Goal: Find specific page/section: Find specific page/section

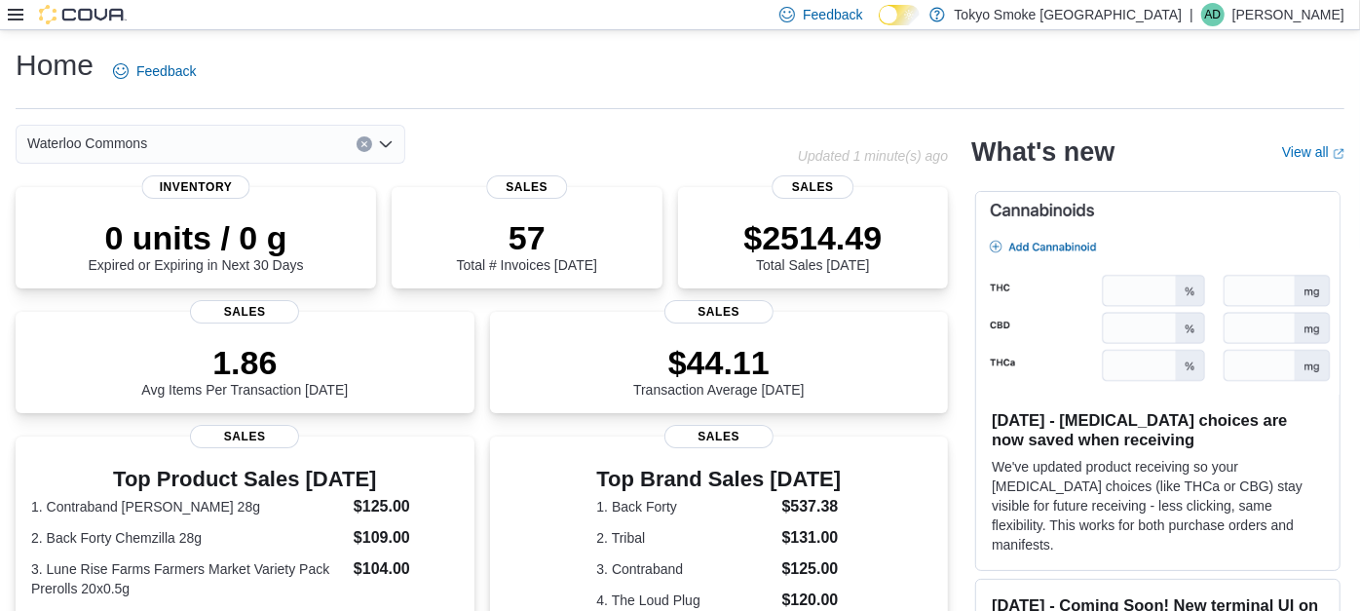
click at [10, 22] on div at bounding box center [67, 14] width 119 height 19
click at [14, 11] on icon at bounding box center [16, 15] width 16 height 12
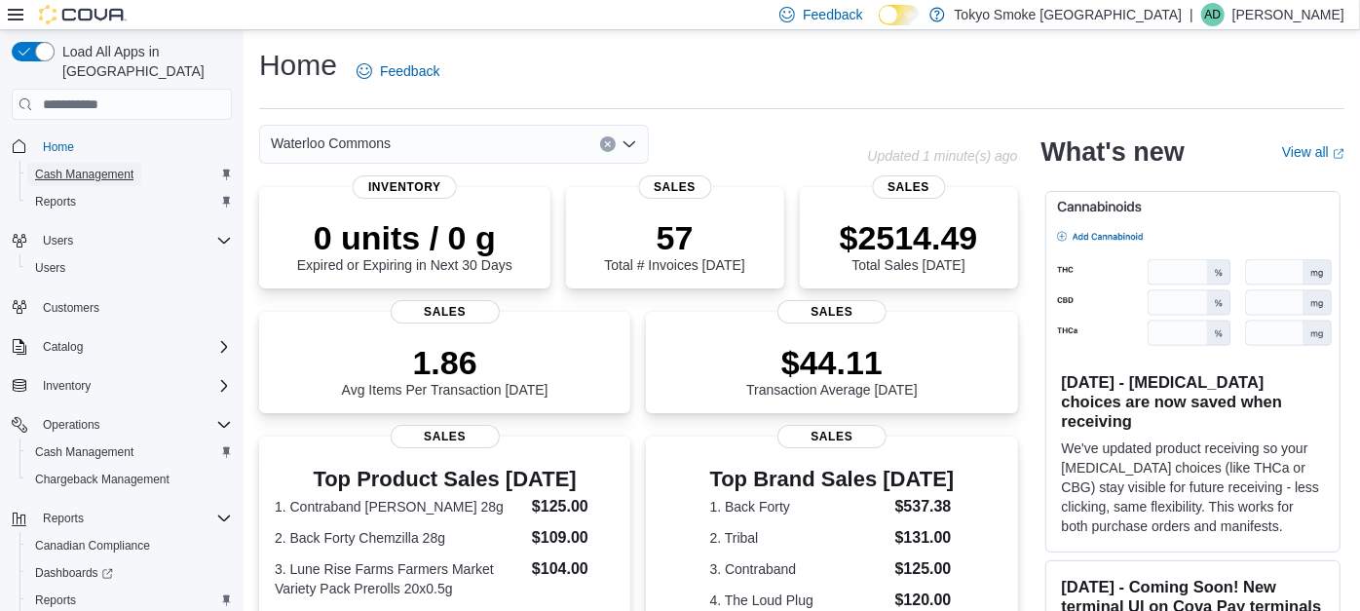
click at [80, 167] on span "Cash Management" at bounding box center [84, 175] width 98 height 16
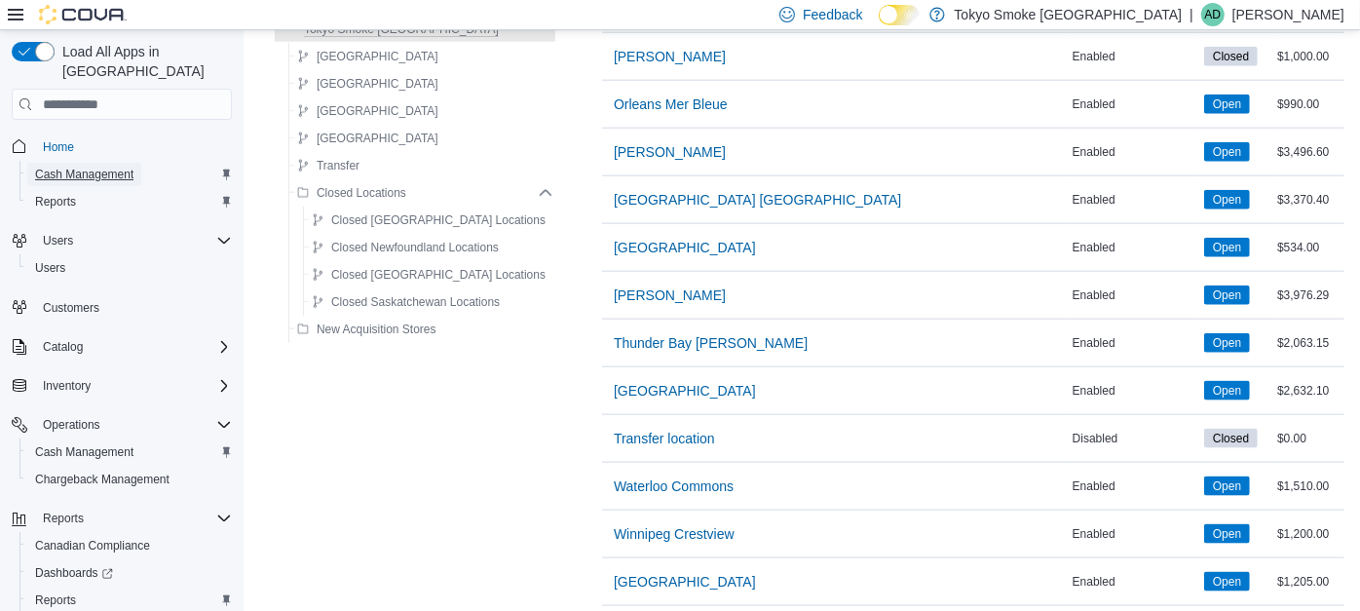
scroll to position [1364, 0]
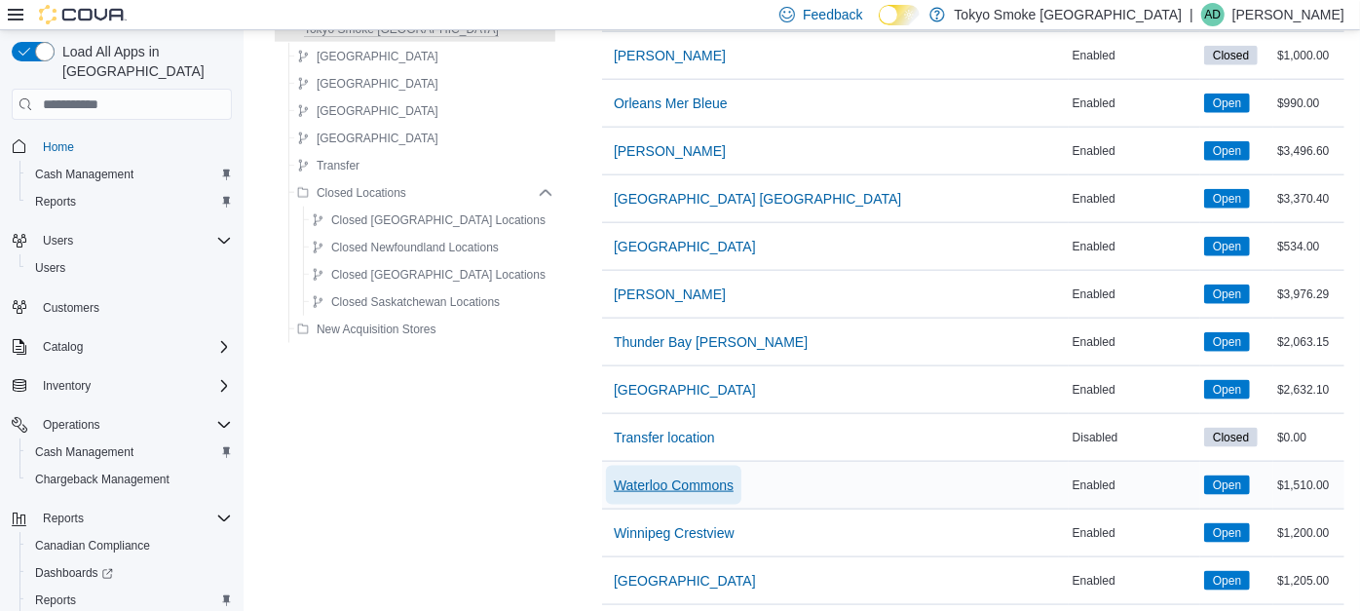
click at [673, 479] on span "Waterloo Commons" at bounding box center [674, 484] width 120 height 19
